Goal: Navigation & Orientation: Find specific page/section

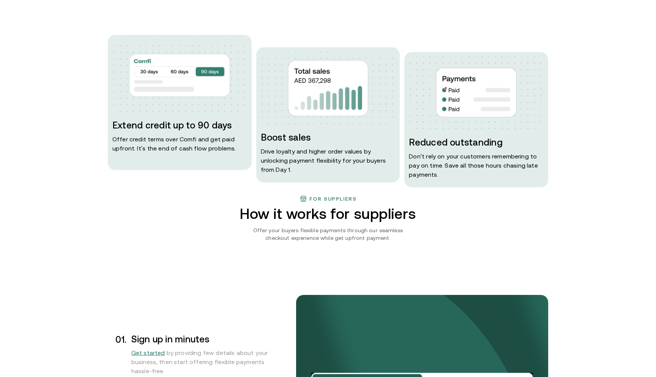
scroll to position [483, 0]
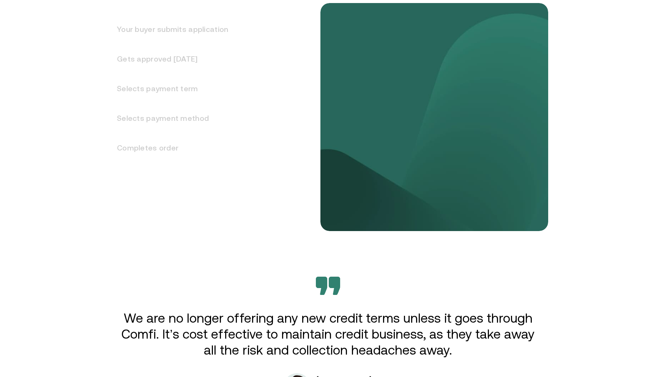
click at [283, 299] on div "We are no longer offering any new credit terms unless it goes through Comfi. It…" at bounding box center [328, 338] width 456 height 124
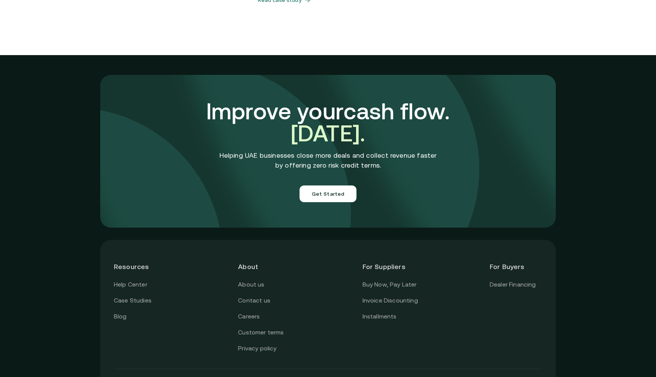
scroll to position [2638, 0]
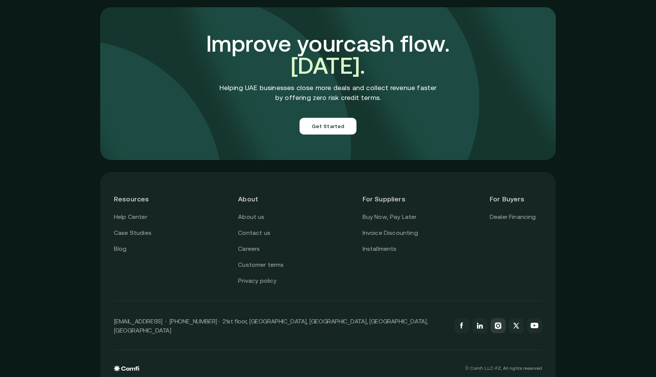
click at [501, 322] on icon at bounding box center [498, 325] width 6 height 6
click at [459, 321] on icon at bounding box center [461, 325] width 9 height 9
click at [513, 321] on icon at bounding box center [516, 325] width 9 height 9
click at [530, 318] on link at bounding box center [534, 325] width 15 height 15
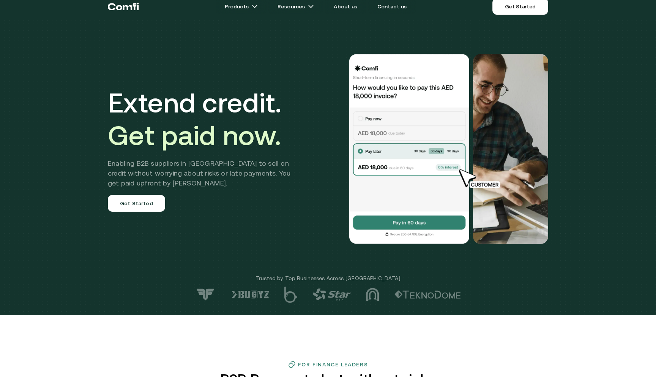
scroll to position [0, 0]
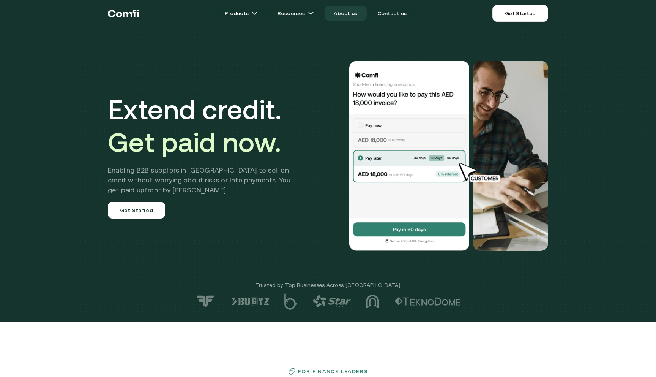
click at [342, 13] on link "About us" at bounding box center [346, 13] width 42 height 15
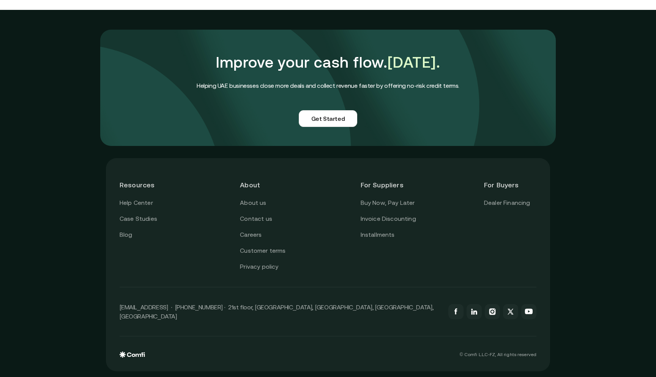
scroll to position [1763, 0]
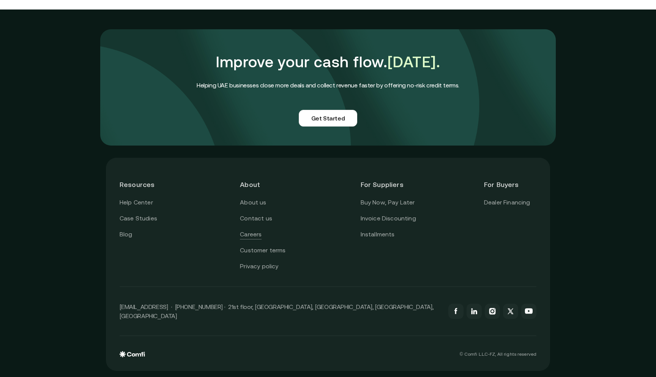
click at [256, 239] on link "Careers" at bounding box center [251, 234] width 22 height 10
